Goal: Task Accomplishment & Management: Use online tool/utility

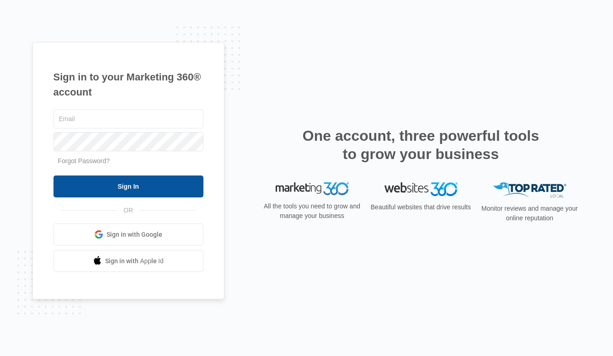
type input "[PERSON_NAME][EMAIL_ADDRESS][DOMAIN_NAME]"
click at [122, 187] on input "Sign In" at bounding box center [129, 187] width 150 height 22
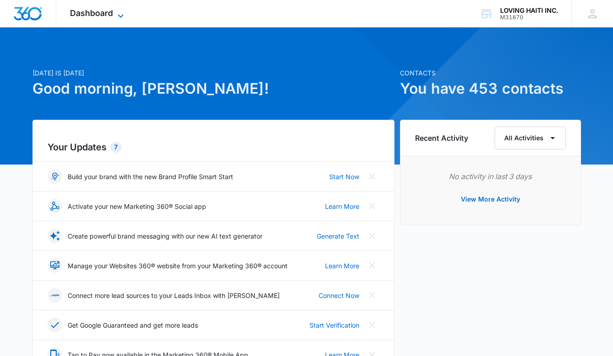
click at [121, 16] on icon at bounding box center [120, 15] width 5 height 3
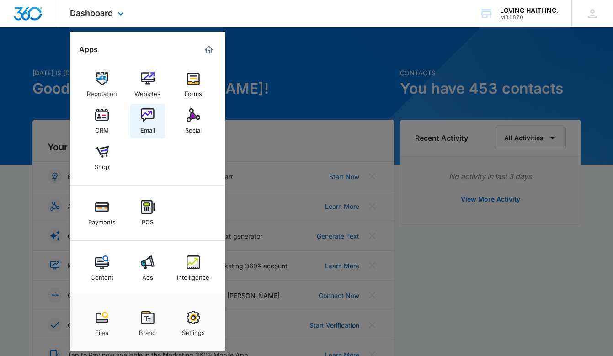
click at [146, 118] on img at bounding box center [148, 115] width 14 height 14
